Goal: Task Accomplishment & Management: Manage account settings

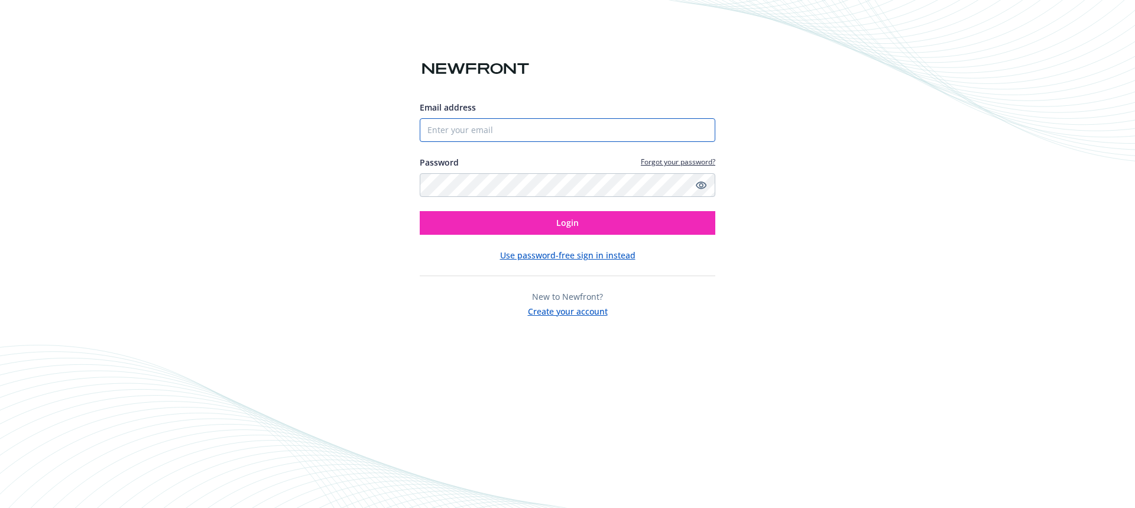
click at [443, 127] on input "Email address" at bounding box center [567, 130] width 295 height 24
type input "[EMAIL_ADDRESS][DOMAIN_NAME]"
